Goal: Find specific page/section: Find specific page/section

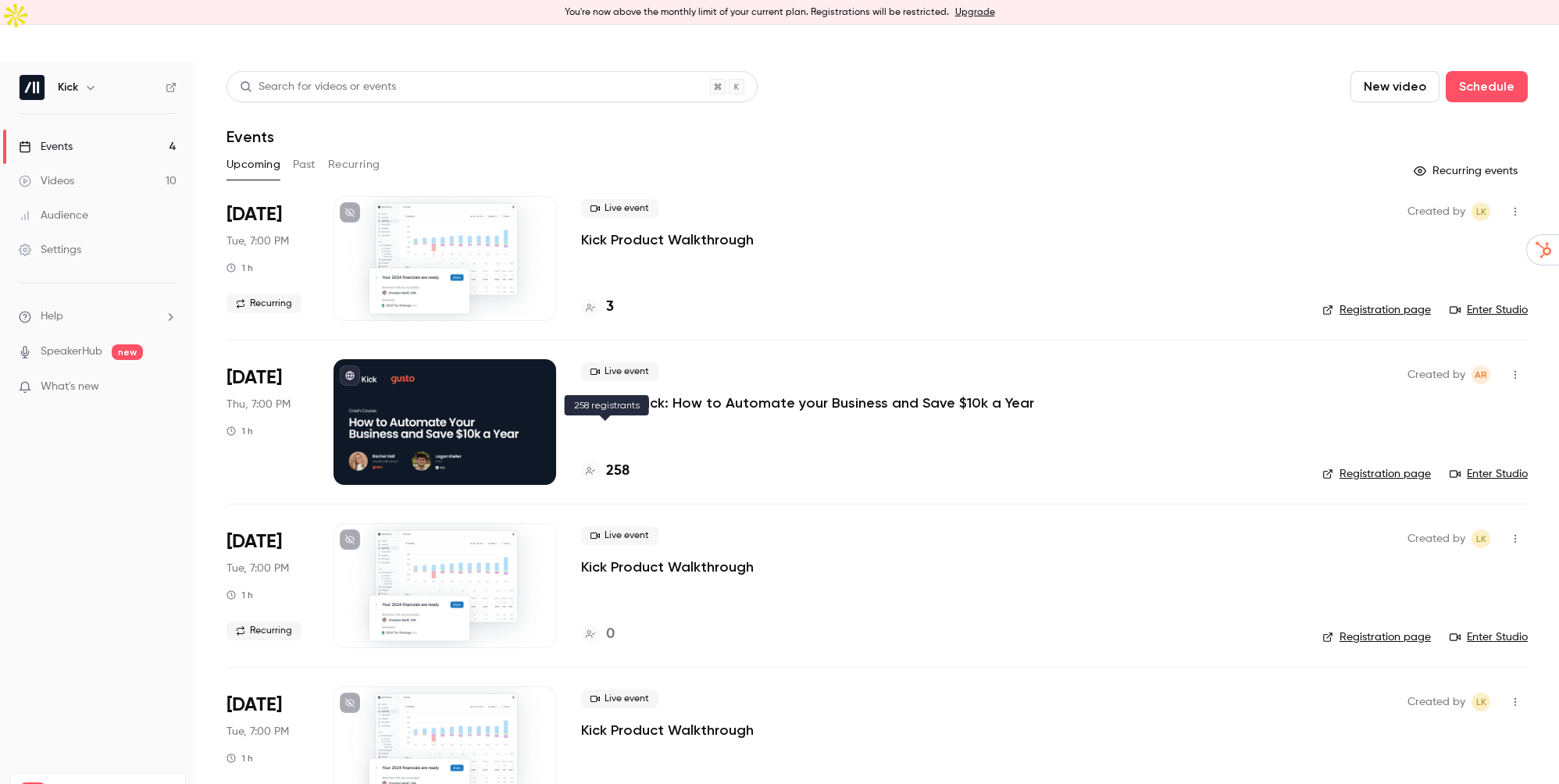
click at [617, 461] on h4 "258" at bounding box center [618, 471] width 24 height 21
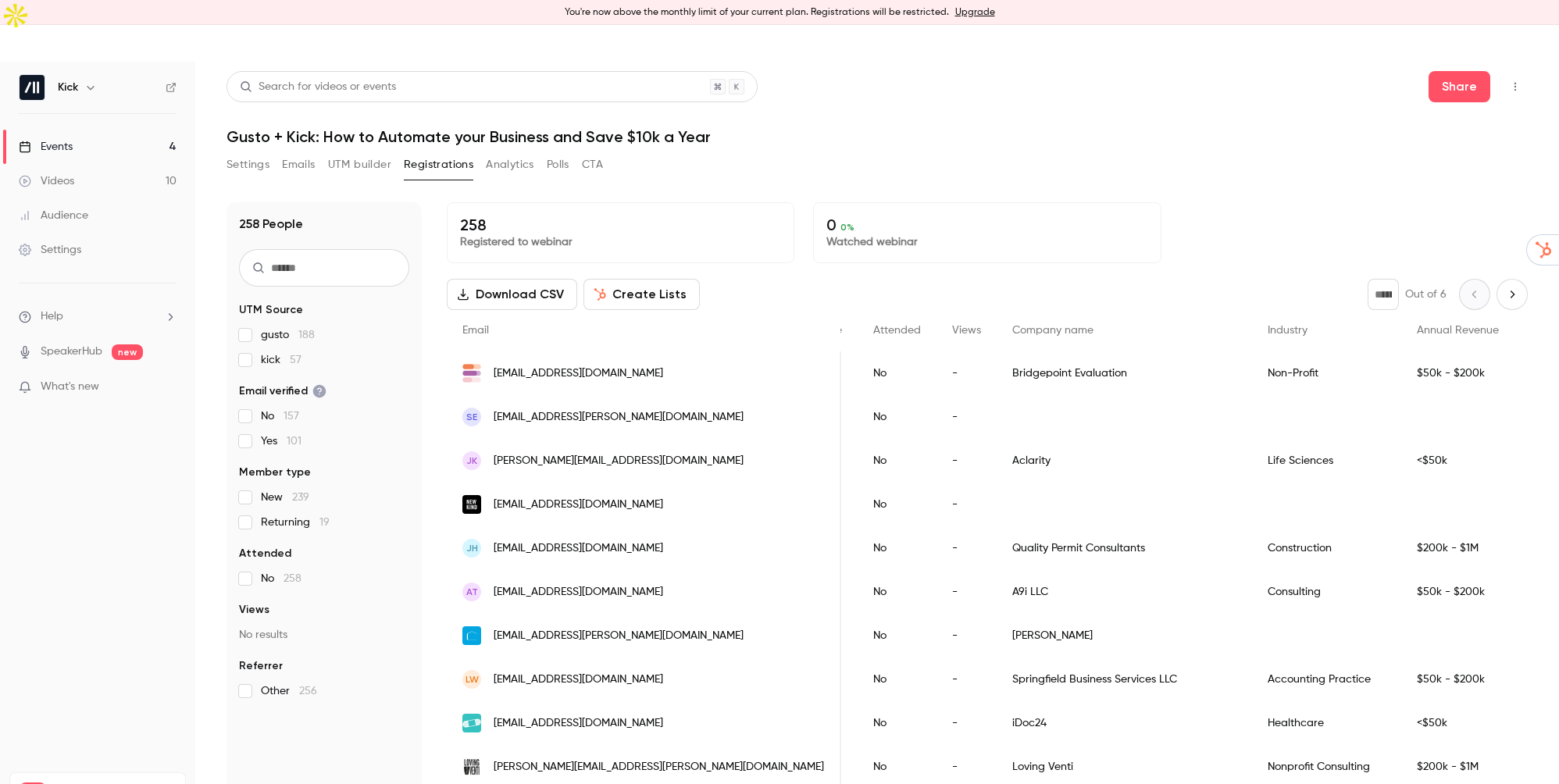
scroll to position [0, 588]
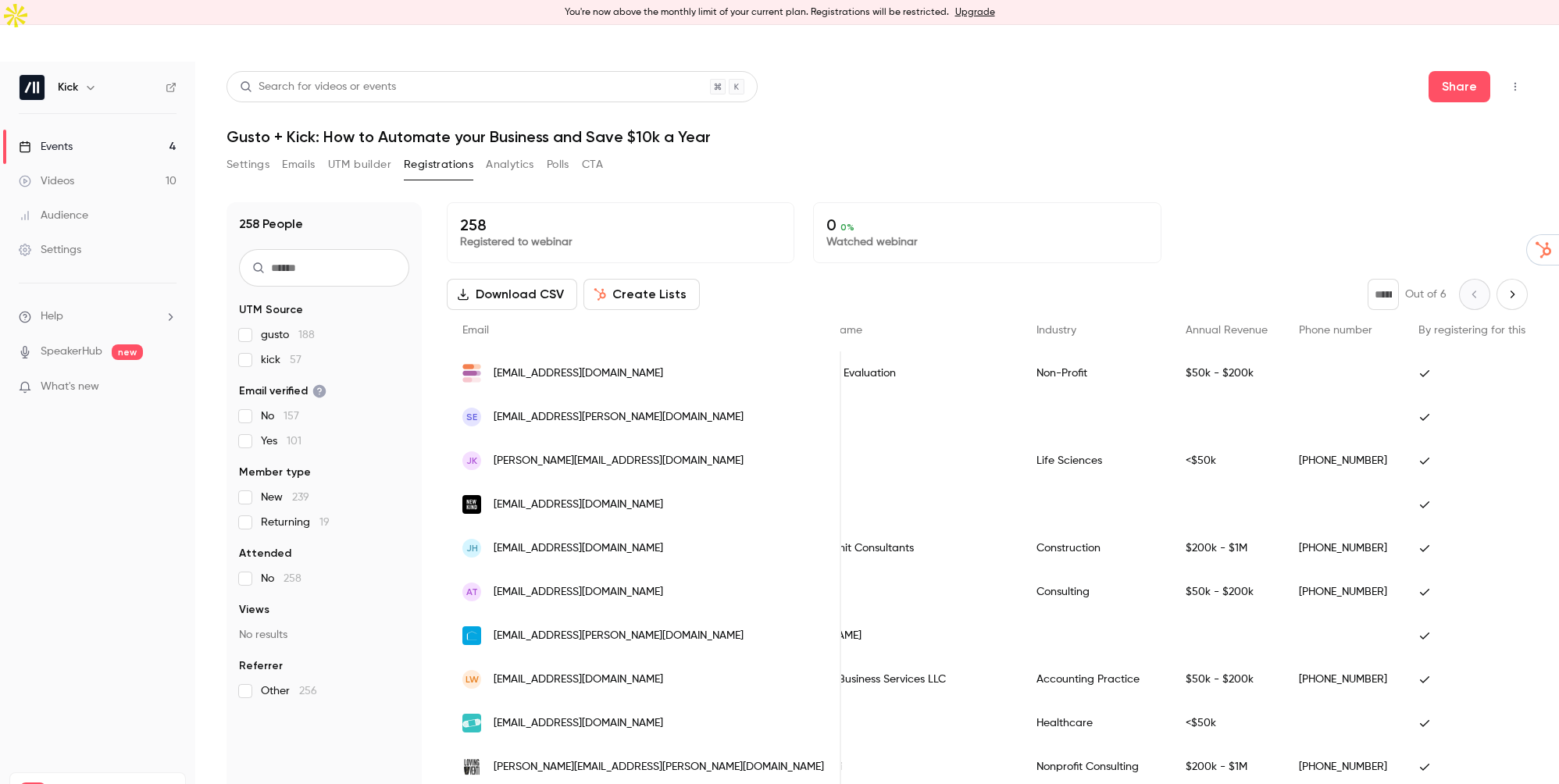
click at [71, 130] on link "Events 4" at bounding box center [98, 146] width 195 height 34
